Goal: Book appointment/travel/reservation

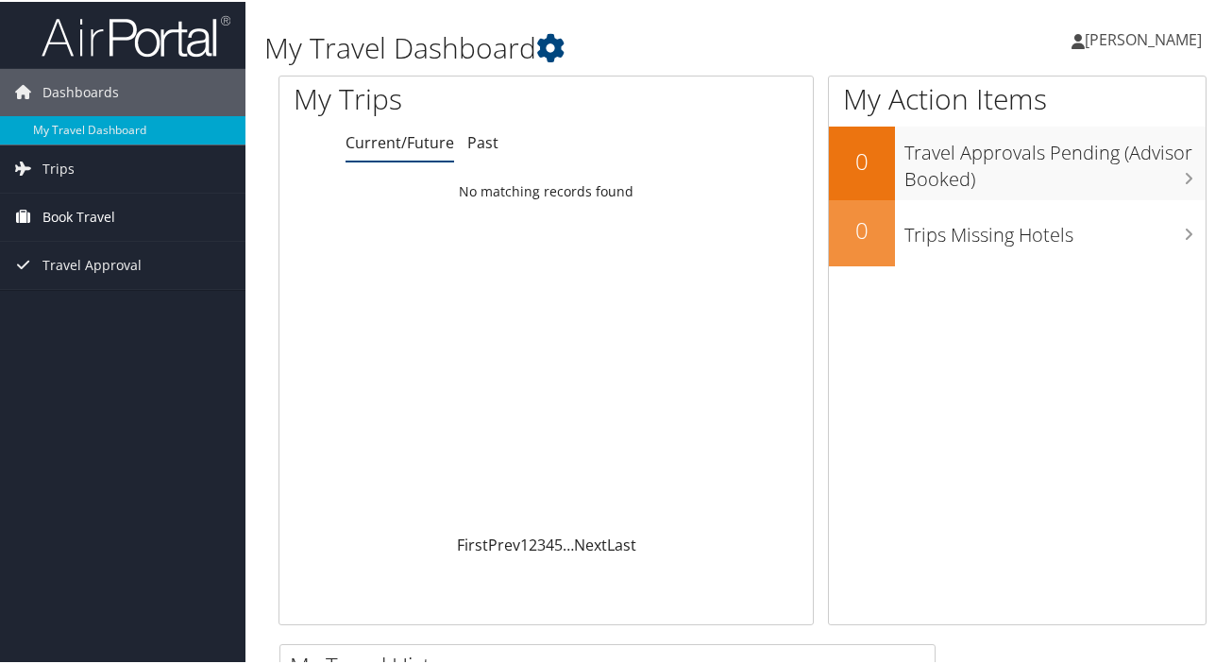
click at [101, 215] on span "Book Travel" at bounding box center [78, 215] width 73 height 47
click at [61, 213] on span "Book Travel" at bounding box center [78, 215] width 73 height 47
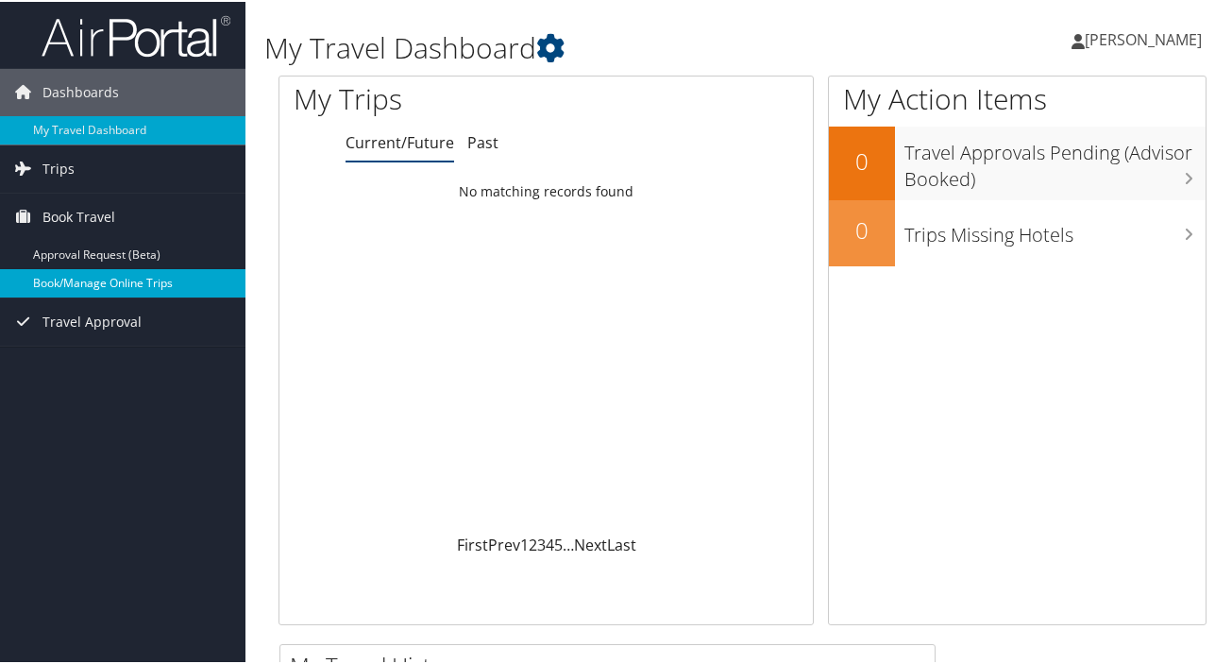
click at [78, 283] on link "Book/Manage Online Trips" at bounding box center [122, 281] width 245 height 28
